Goal: Task Accomplishment & Management: Use online tool/utility

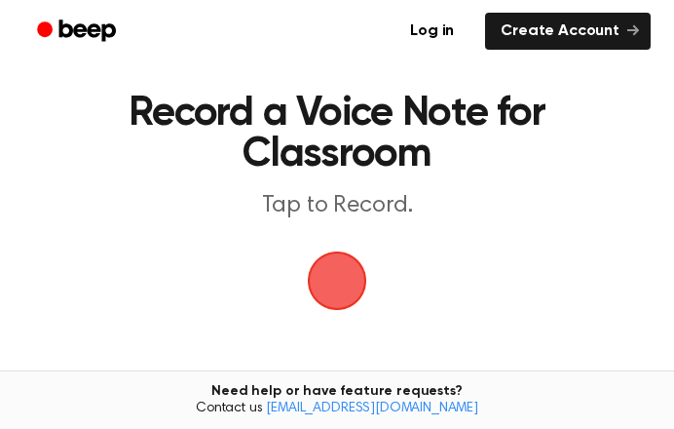
click at [327, 287] on span "button" at bounding box center [337, 280] width 55 height 55
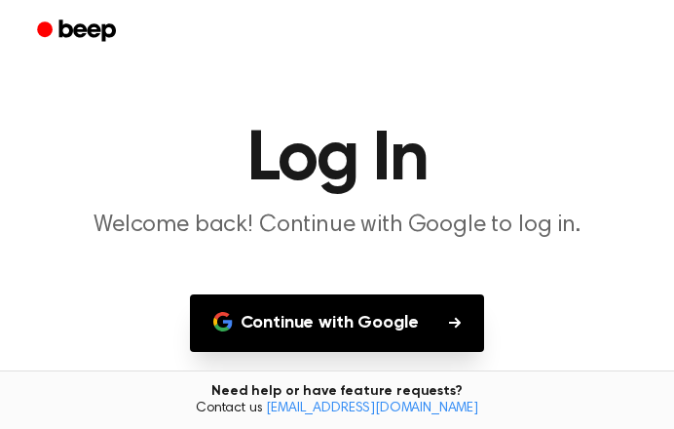
click at [362, 318] on button "Continue with Google" at bounding box center [337, 322] width 295 height 57
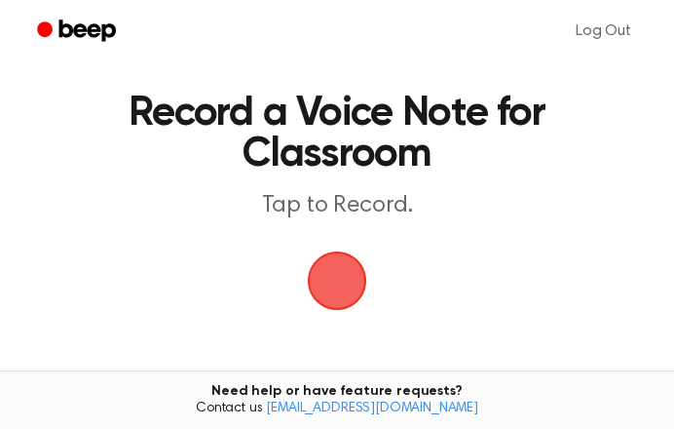
click at [341, 283] on span "button" at bounding box center [337, 280] width 55 height 55
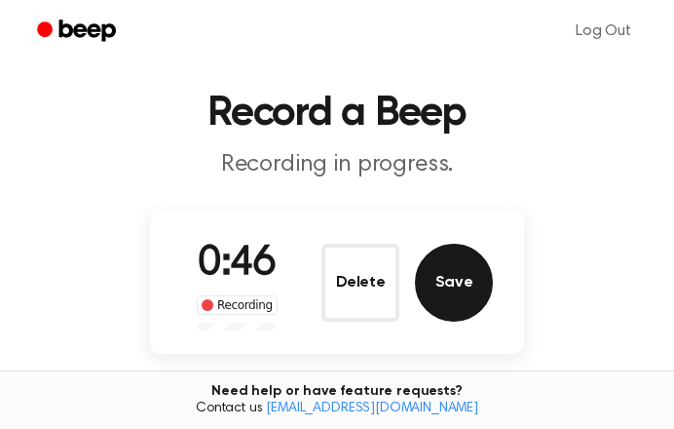
click at [447, 281] on button "Save" at bounding box center [454, 283] width 78 height 78
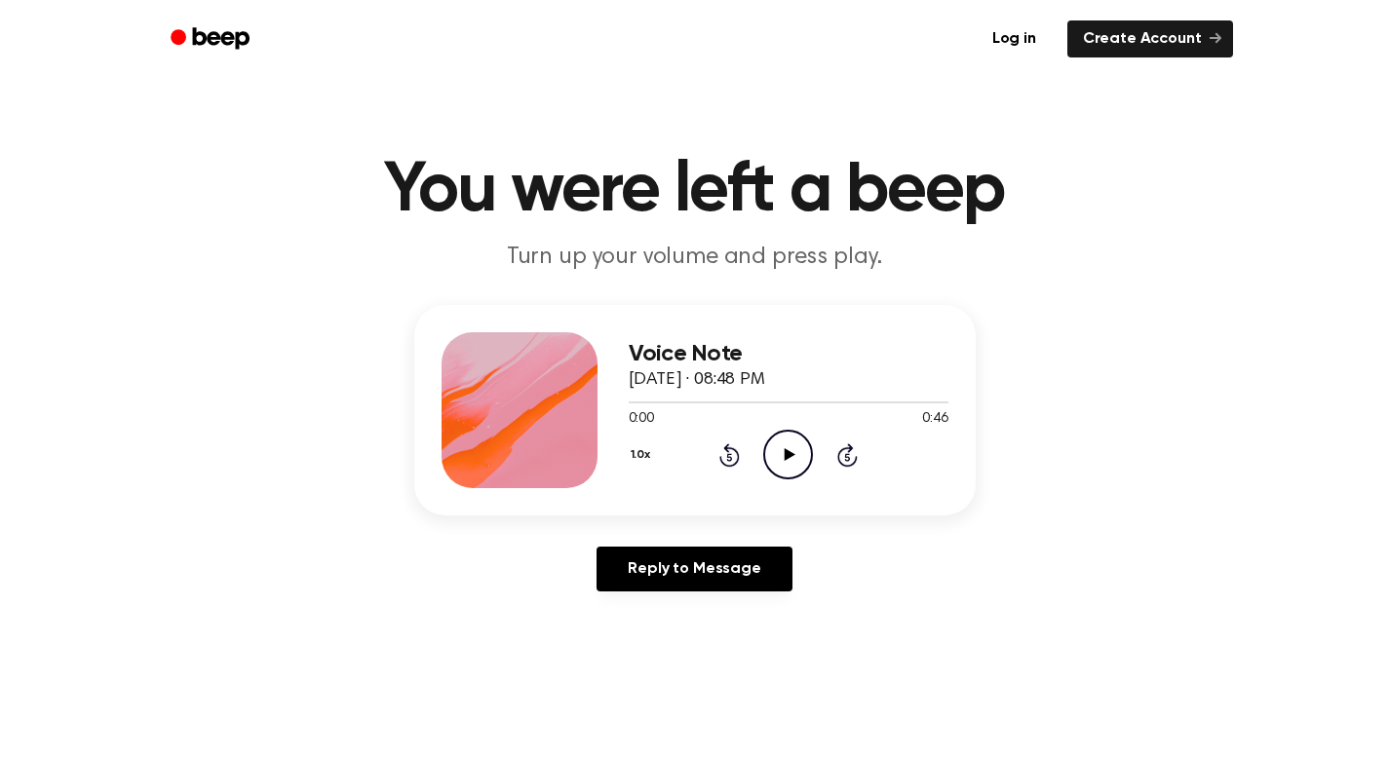
click at [785, 449] on icon at bounding box center [789, 454] width 11 height 13
